Goal: Find specific page/section: Find specific page/section

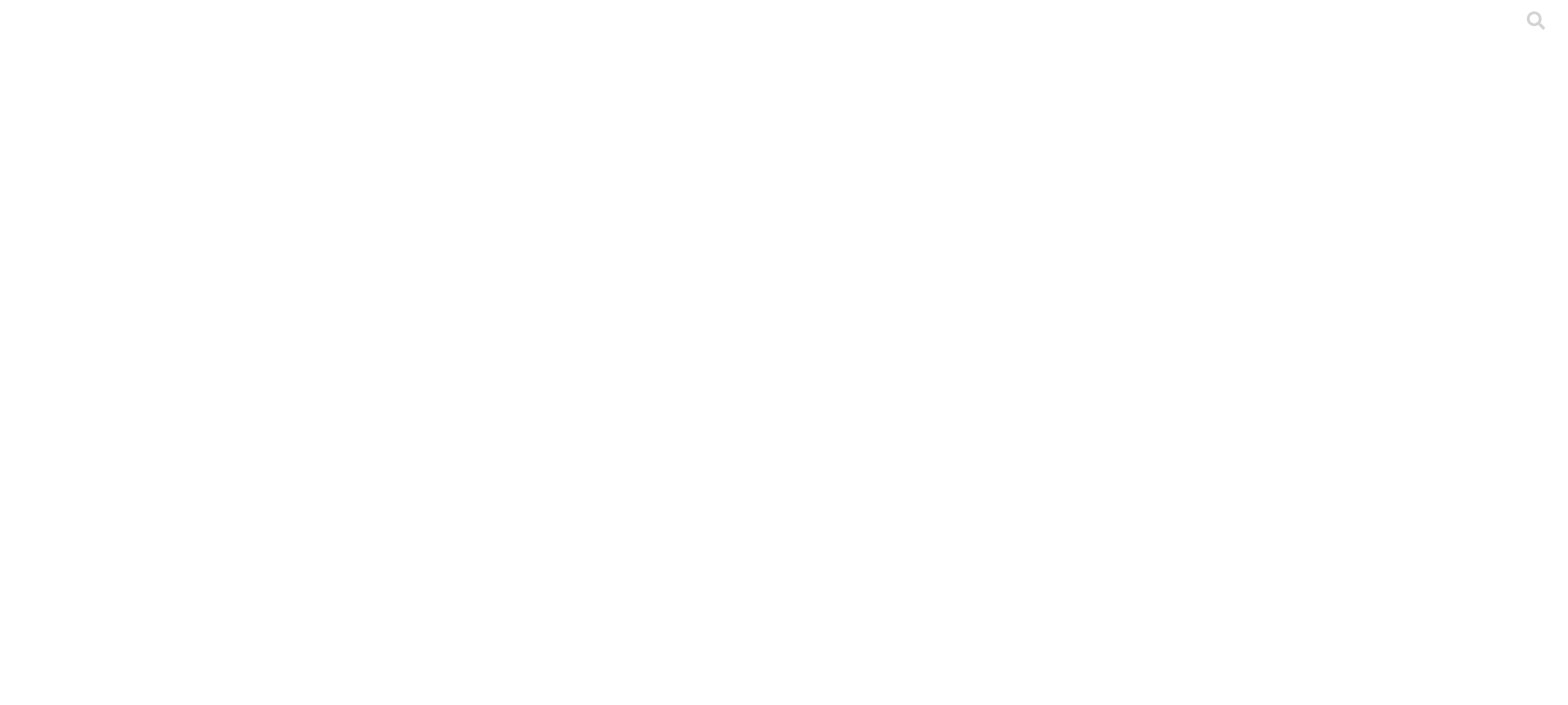
click at [38, 329] on icon at bounding box center [34, 356] width 54 height 54
